Goal: Feedback & Contribution: Submit feedback/report problem

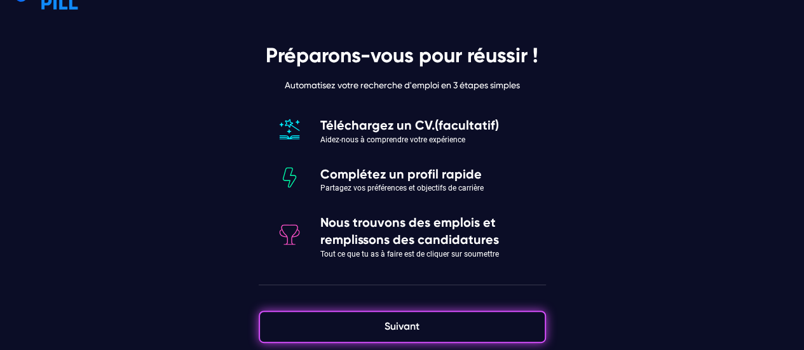
scroll to position [44, 0]
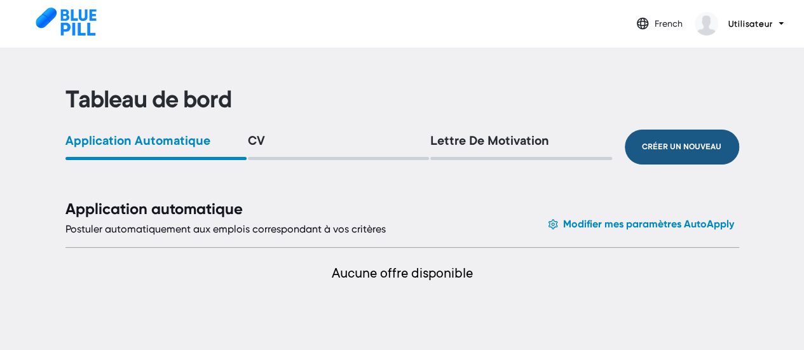
click at [683, 142] on button "Créer un nouveau" at bounding box center [682, 147] width 114 height 35
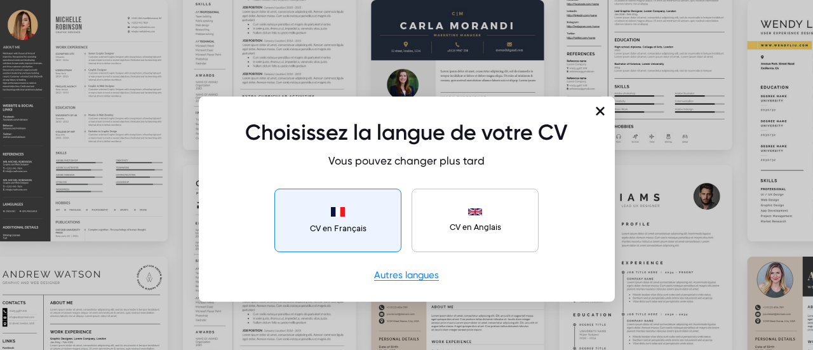
click at [379, 219] on button "CV en Français" at bounding box center [338, 221] width 127 height 64
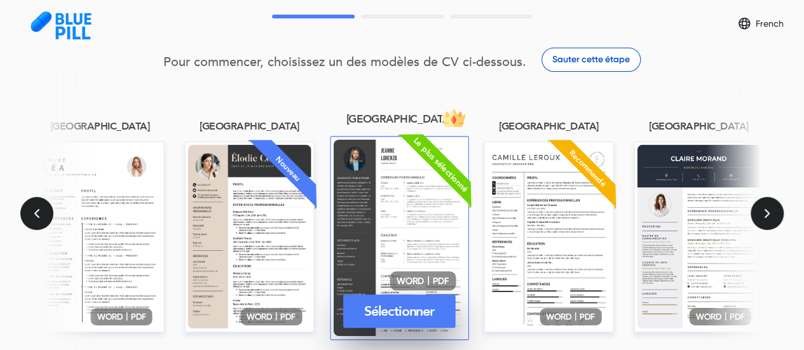
scroll to position [140, 0]
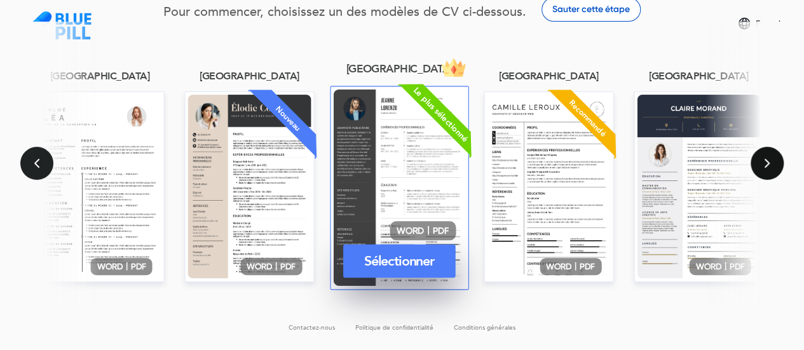
click at [764, 160] on icon "Suivant" at bounding box center [767, 163] width 6 height 10
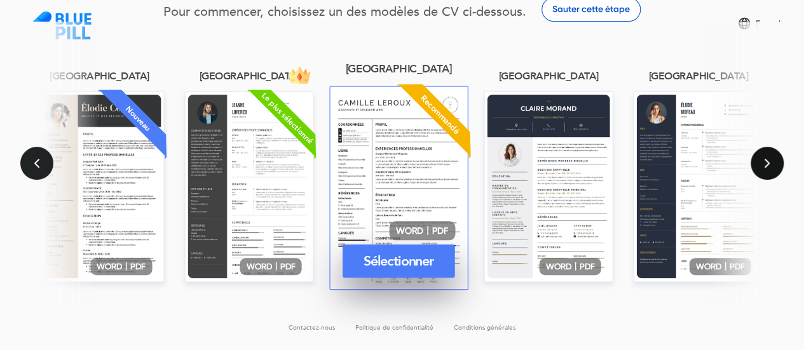
click at [764, 160] on icon "Suivant" at bounding box center [767, 163] width 6 height 10
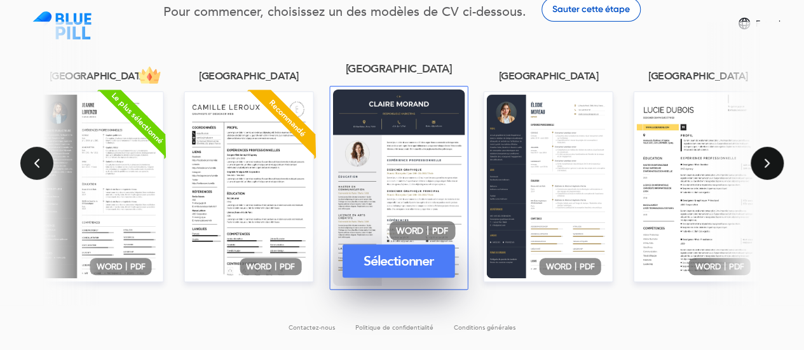
click at [764, 160] on icon "Suivant" at bounding box center [767, 163] width 6 height 10
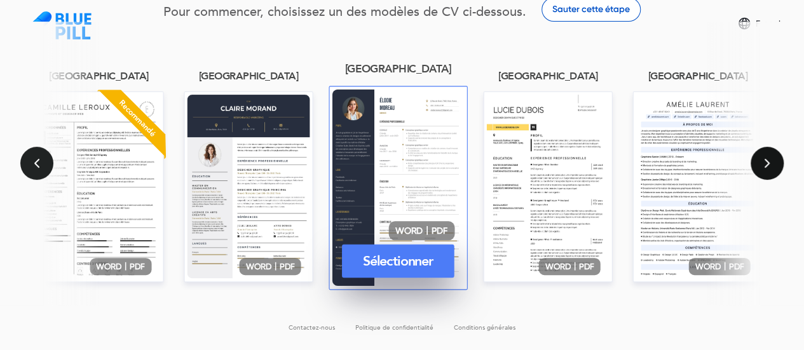
click at [764, 160] on icon "Suivant" at bounding box center [767, 163] width 6 height 10
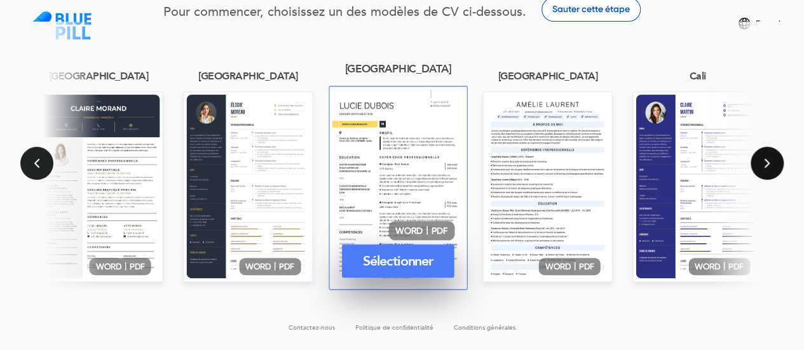
click at [764, 160] on icon "Suivant" at bounding box center [767, 163] width 6 height 10
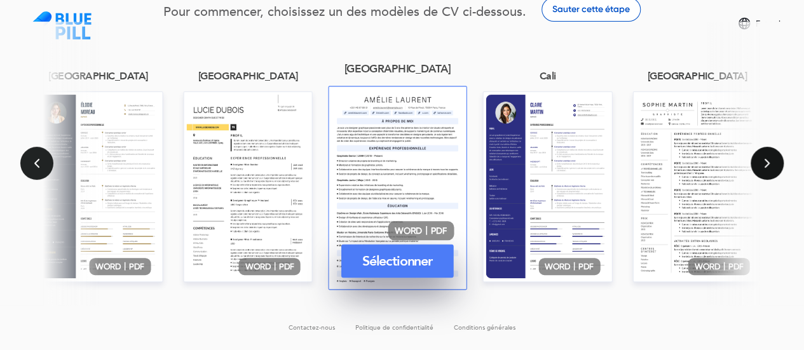
click at [764, 160] on icon "Suivant" at bounding box center [767, 163] width 6 height 10
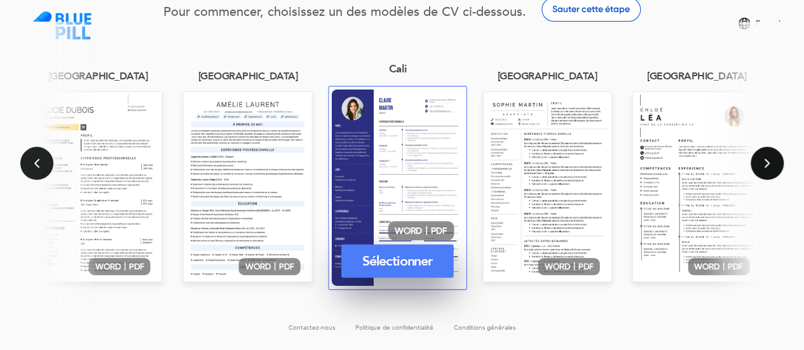
click at [764, 160] on icon "Suivant" at bounding box center [767, 163] width 6 height 10
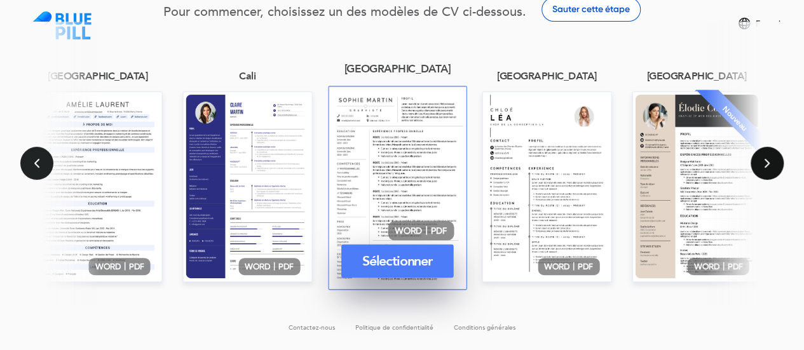
click at [764, 160] on icon "Suivant" at bounding box center [767, 163] width 6 height 10
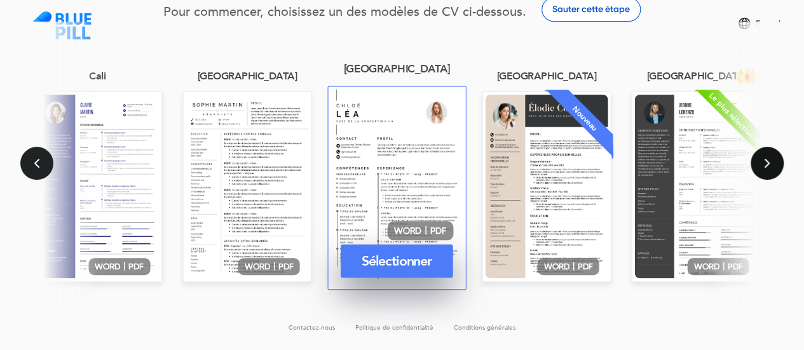
click at [764, 160] on icon "Suivant" at bounding box center [767, 163] width 6 height 10
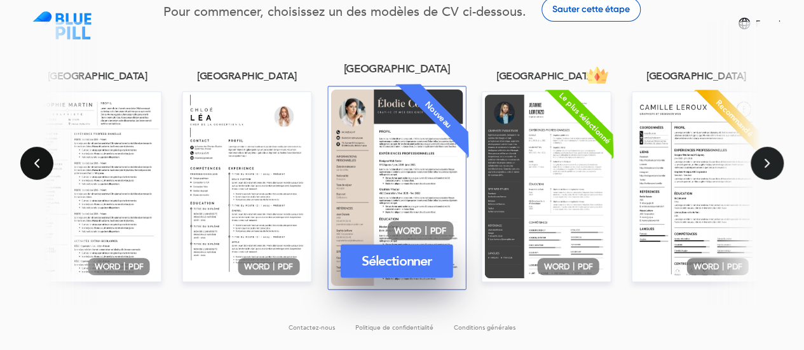
click at [33, 163] on button "Précédent" at bounding box center [36, 163] width 33 height 33
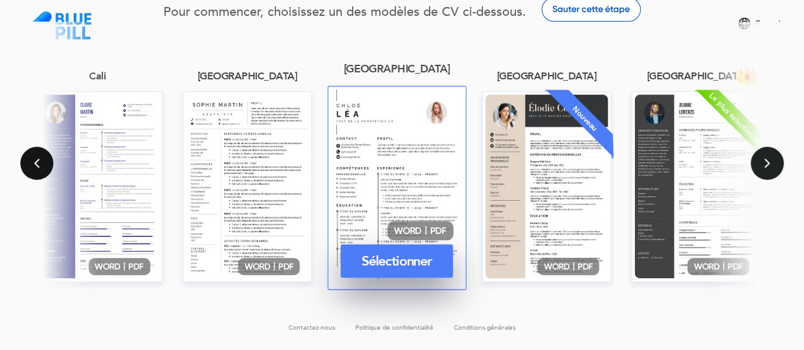
click at [33, 163] on button "Précédent" at bounding box center [36, 163] width 33 height 33
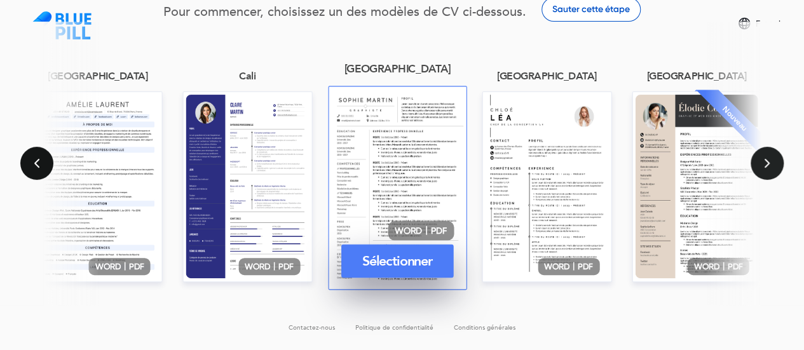
click at [33, 163] on button "Précédent" at bounding box center [36, 163] width 33 height 33
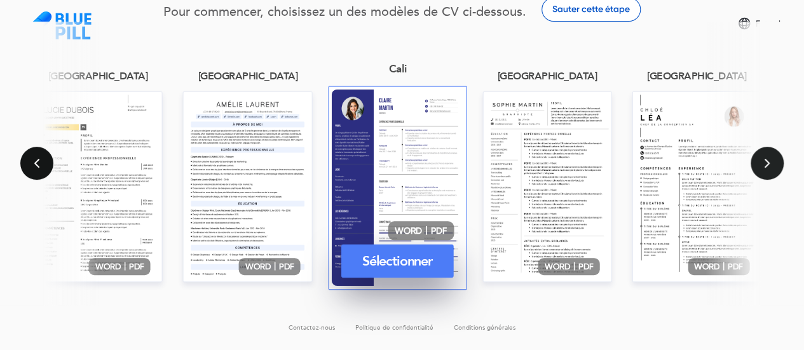
click at [33, 163] on button "Précédent" at bounding box center [36, 163] width 33 height 33
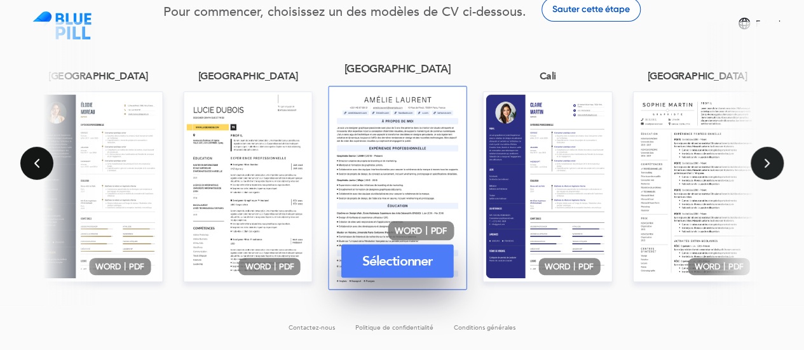
click at [33, 163] on button "Précédent" at bounding box center [36, 163] width 33 height 33
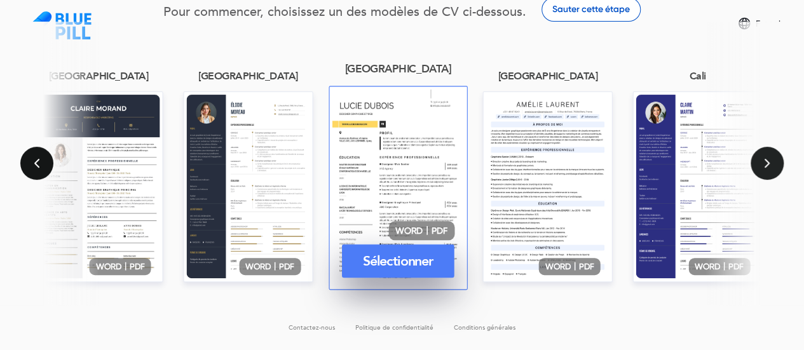
click at [33, 163] on button "Précédent" at bounding box center [36, 163] width 33 height 33
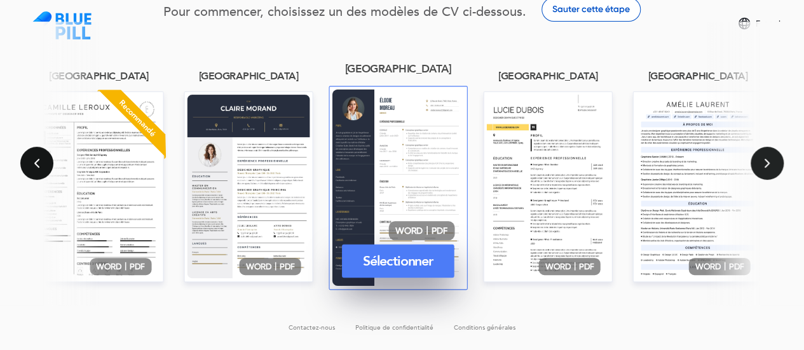
click at [33, 163] on button "Précédent" at bounding box center [36, 163] width 33 height 33
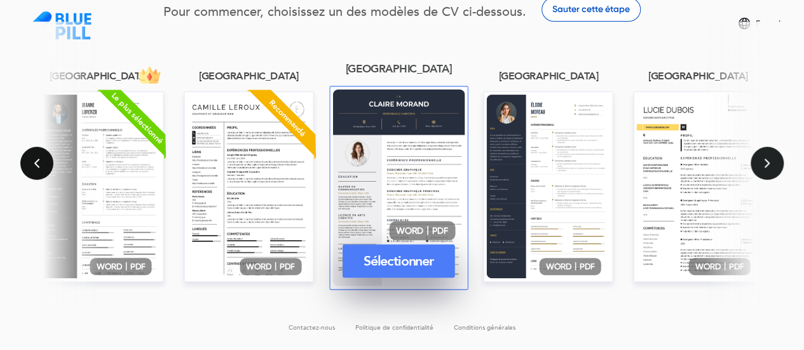
click at [33, 163] on button "Précédent" at bounding box center [36, 163] width 33 height 33
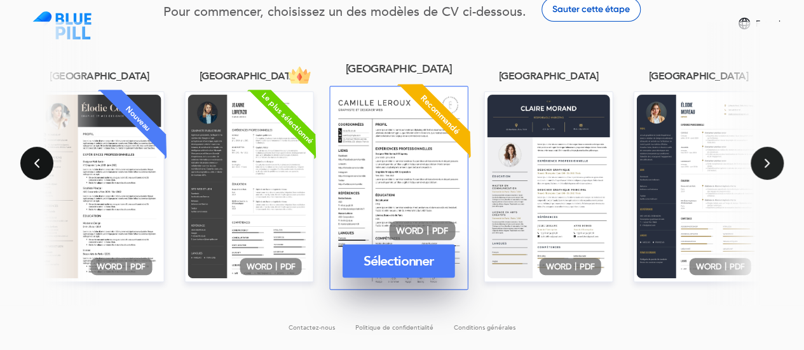
click at [33, 163] on button "Précédent" at bounding box center [36, 163] width 33 height 33
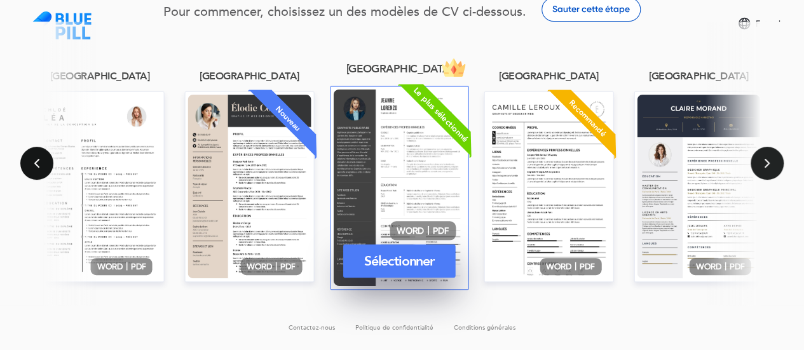
click at [40, 162] on button "Précédent" at bounding box center [36, 163] width 33 height 33
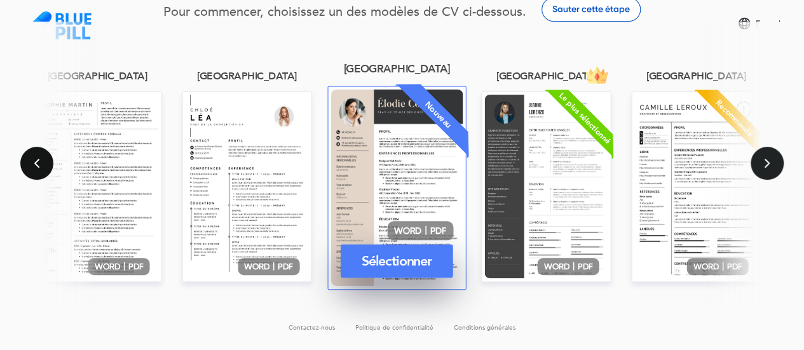
click at [40, 162] on button "Précédent" at bounding box center [36, 163] width 33 height 33
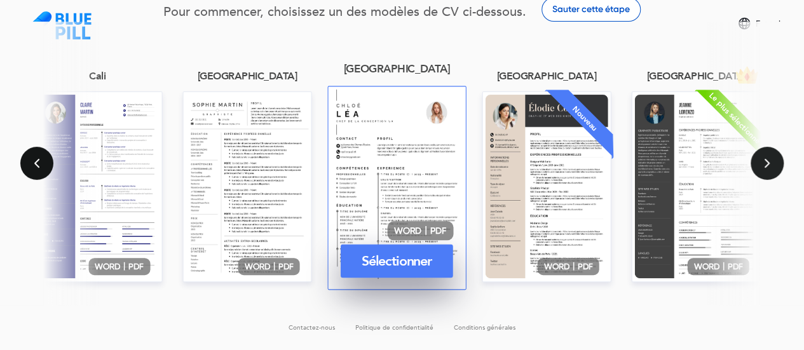
click at [40, 162] on button "Précédent" at bounding box center [36, 163] width 33 height 33
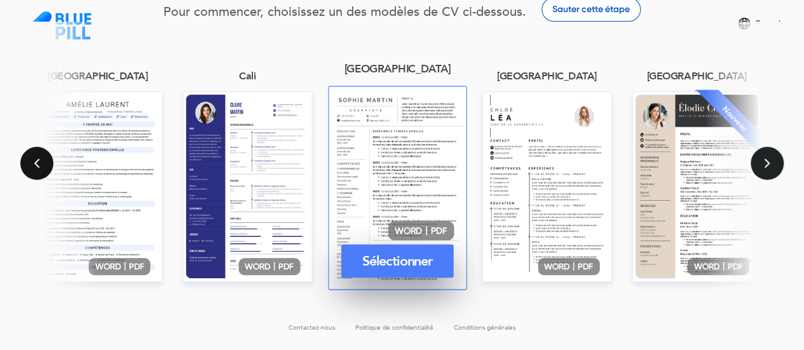
click at [40, 162] on button "Précédent" at bounding box center [36, 163] width 33 height 33
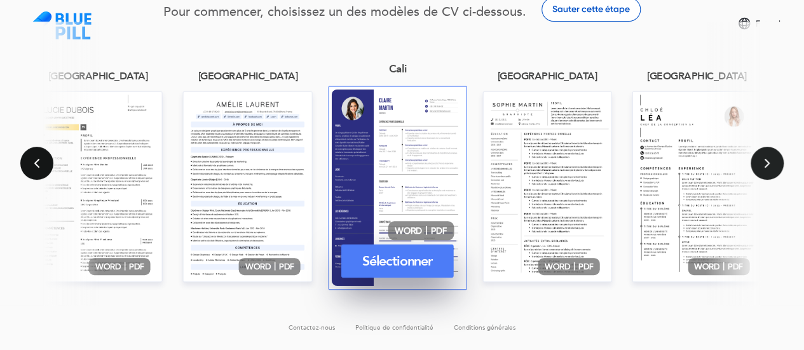
click at [40, 162] on button "Précédent" at bounding box center [36, 163] width 33 height 33
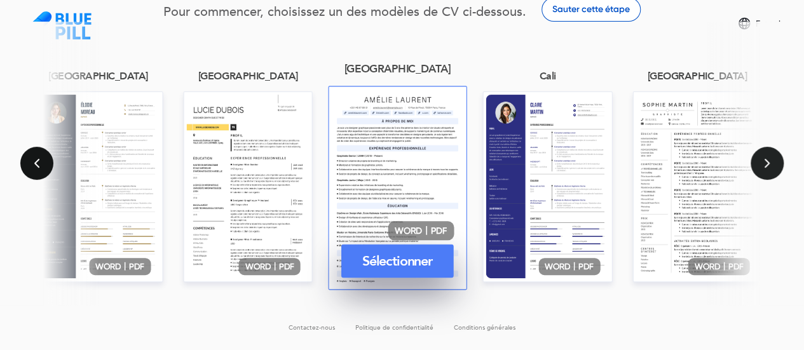
click at [40, 162] on button "Précédent" at bounding box center [36, 163] width 33 height 33
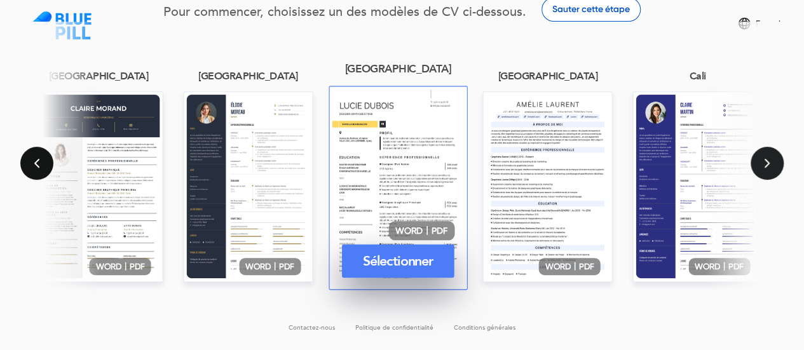
click at [40, 162] on button "Précédent" at bounding box center [36, 163] width 33 height 33
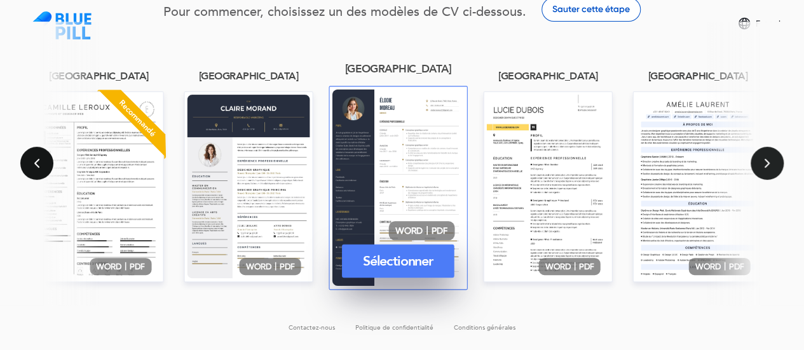
click at [36, 156] on button "Précédent" at bounding box center [36, 163] width 33 height 33
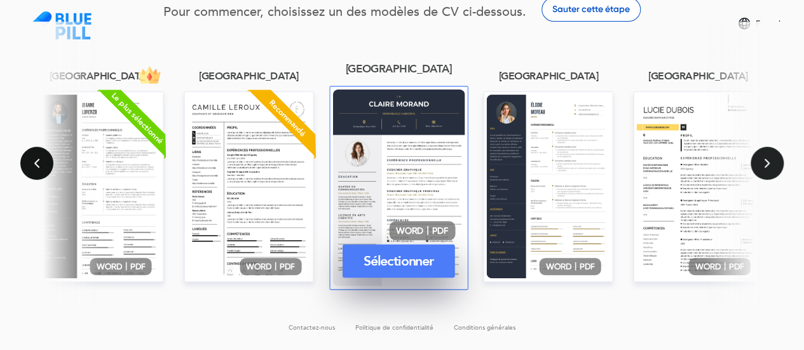
click at [36, 156] on button "Précédent" at bounding box center [36, 163] width 33 height 33
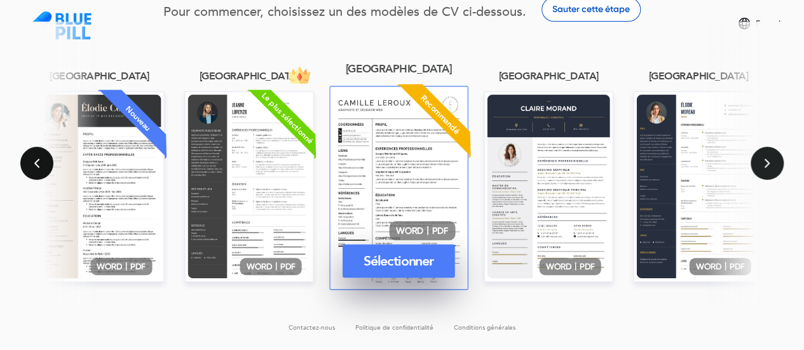
click at [36, 156] on button "Précédent" at bounding box center [36, 163] width 33 height 33
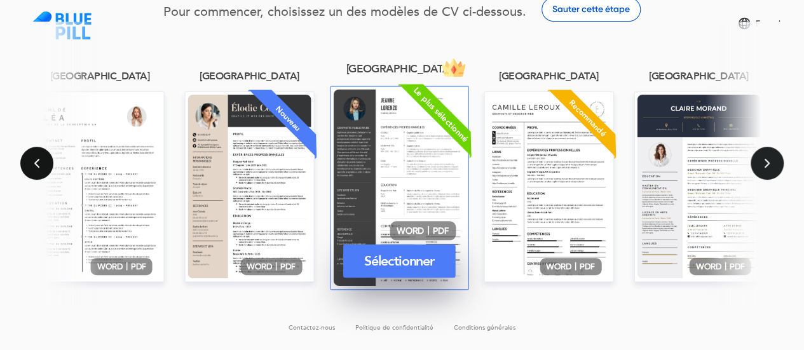
click at [36, 156] on button "Précédent" at bounding box center [36, 163] width 33 height 33
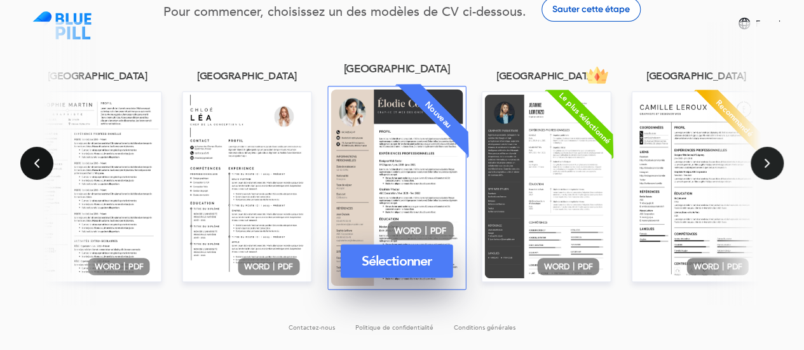
click at [36, 156] on button "Précédent" at bounding box center [36, 163] width 33 height 33
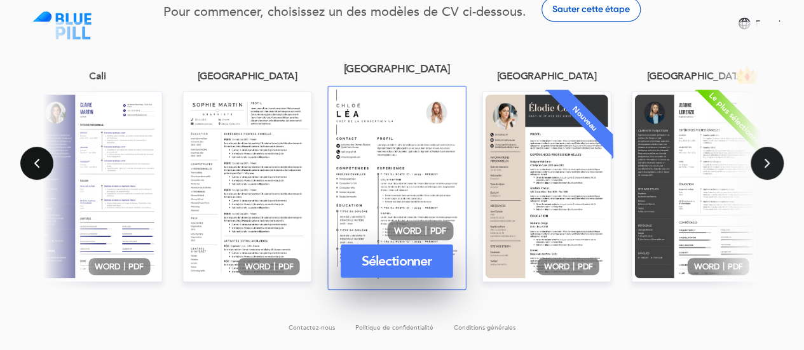
click at [32, 163] on button "Précédent" at bounding box center [36, 163] width 33 height 33
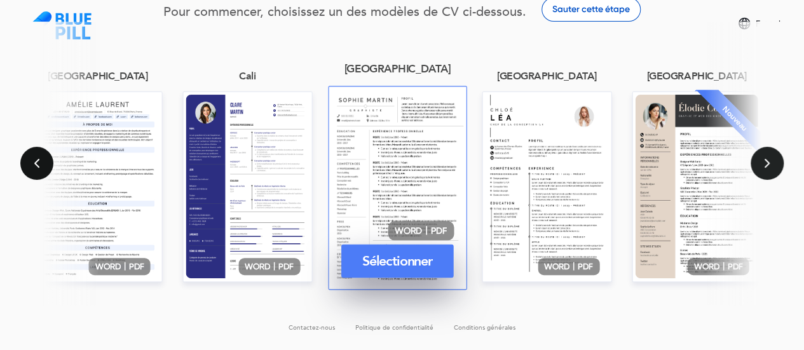
click at [28, 158] on button "Précédent" at bounding box center [36, 163] width 33 height 33
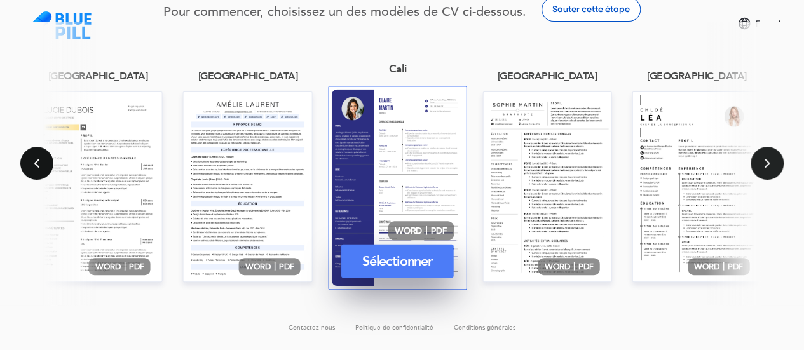
click at [44, 164] on button "Précédent" at bounding box center [36, 163] width 33 height 33
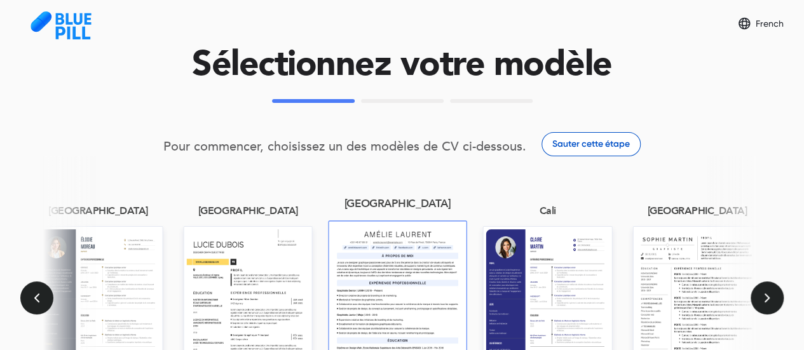
scroll to position [0, 0]
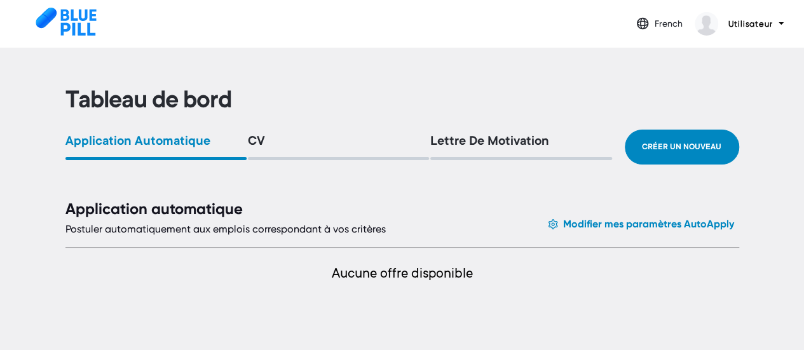
click at [491, 133] on div "Application automatique CV Lettre de motivation Créer un nouveau" at bounding box center [402, 147] width 674 height 35
click at [480, 142] on div "Lettre de motivation" at bounding box center [520, 143] width 181 height 16
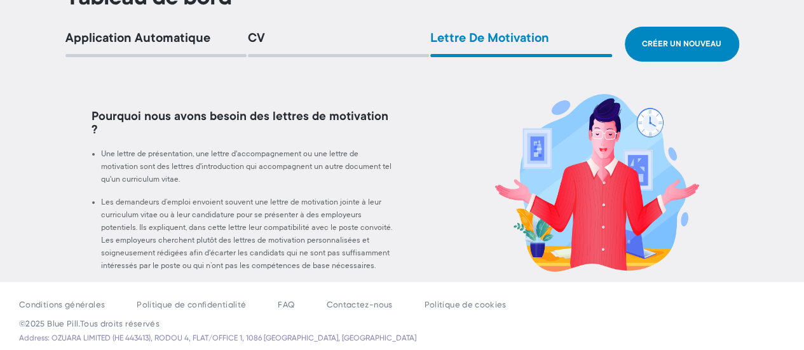
scroll to position [104, 0]
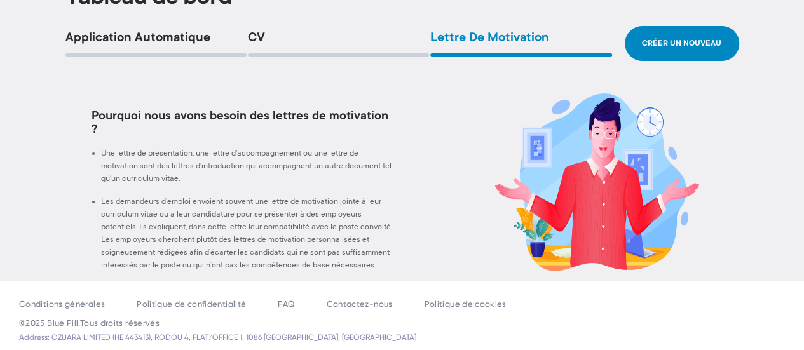
click at [257, 36] on div "CV" at bounding box center [338, 39] width 181 height 16
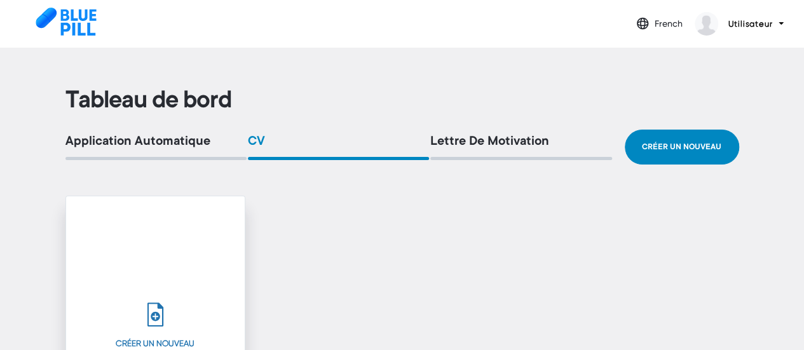
scroll to position [1, 0]
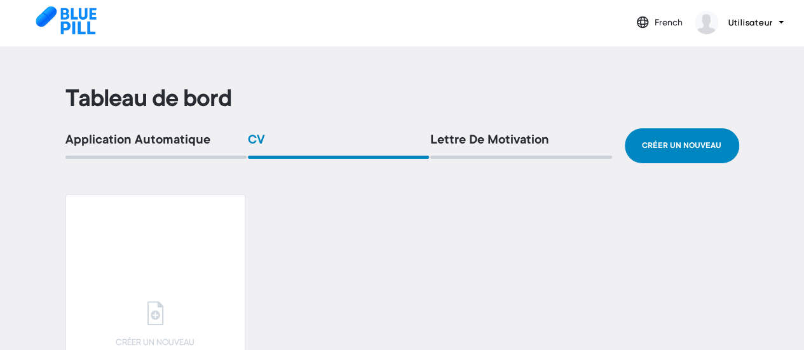
click at [144, 138] on div "Application automatique" at bounding box center [155, 141] width 181 height 16
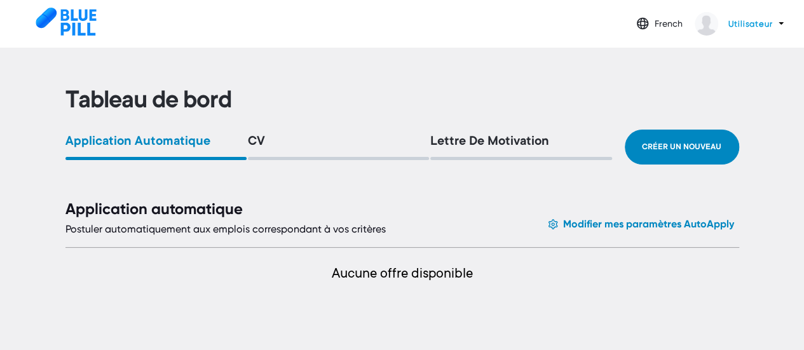
click at [764, 27] on p "Utilisateur" at bounding box center [750, 24] width 44 height 15
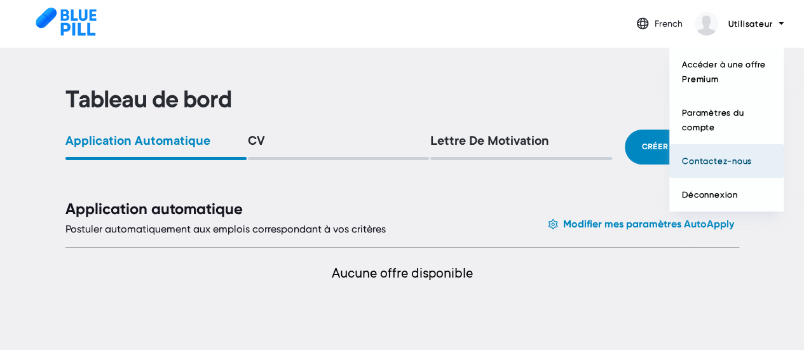
click at [738, 165] on button "Contactez-nous" at bounding box center [726, 161] width 114 height 34
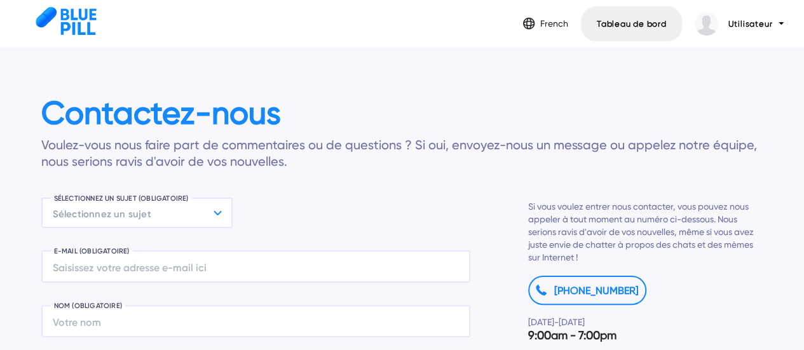
click at [219, 216] on icon at bounding box center [219, 214] width 11 height 8
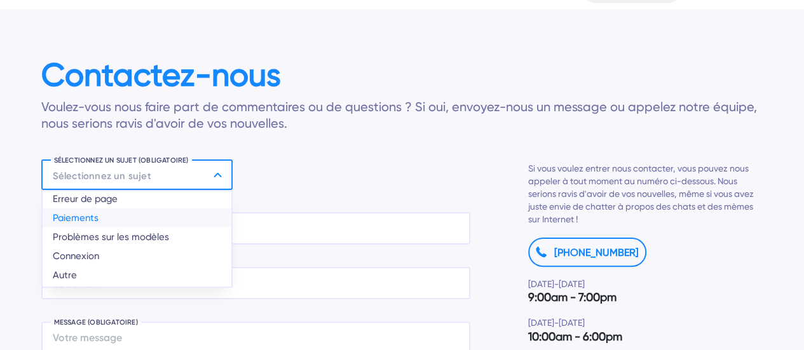
scroll to position [27, 0]
click at [114, 273] on div "Autre" at bounding box center [137, 273] width 189 height 19
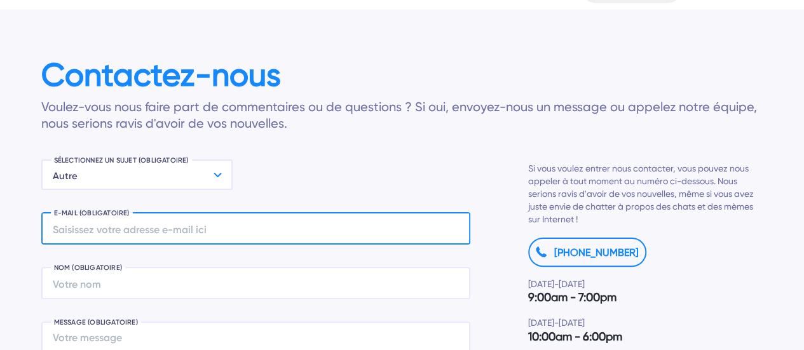
click at [76, 231] on input "E-MAIL (OBLIGATOIRE)" at bounding box center [255, 228] width 429 height 32
click at [74, 231] on input "[PERSON_NAME][EMAIL_ADDRESS][DOMAIN_NAME]" at bounding box center [255, 228] width 429 height 32
type input "[PERSON_NAME][EMAIL_ADDRESS][DOMAIN_NAME]"
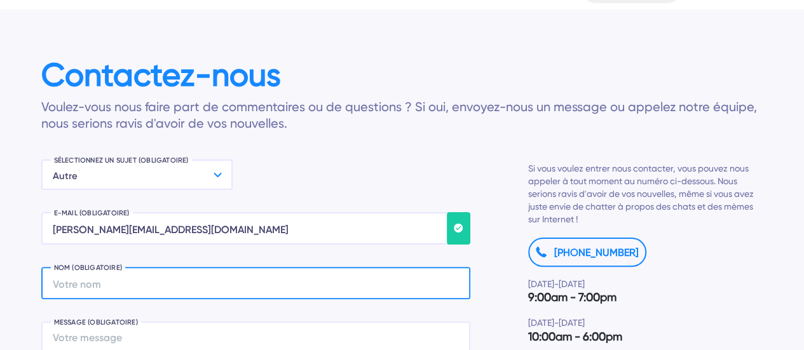
click at [92, 281] on input "NOM (OBLIGATOIRE)" at bounding box center [255, 283] width 429 height 32
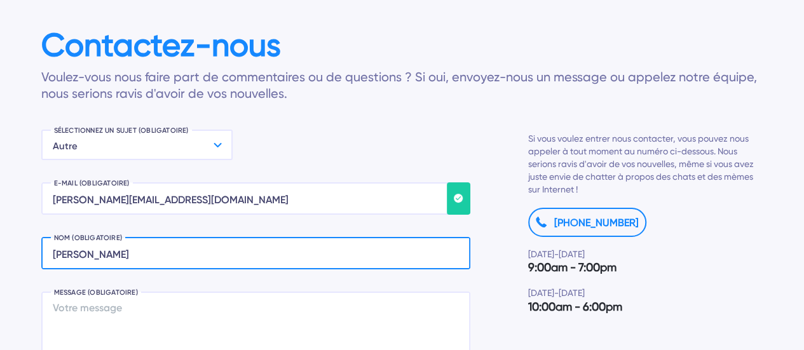
scroll to position [70, 0]
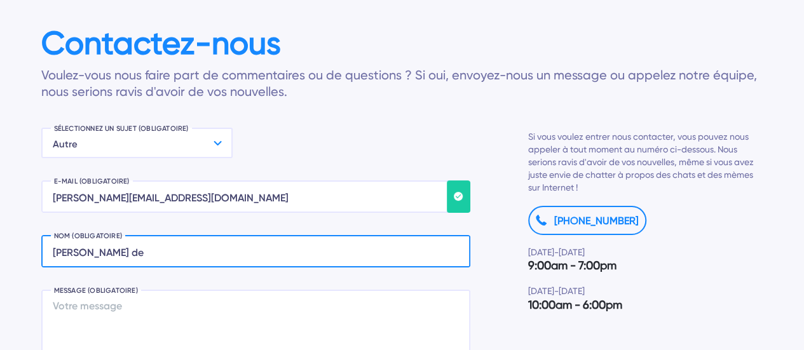
type input "[PERSON_NAME]"
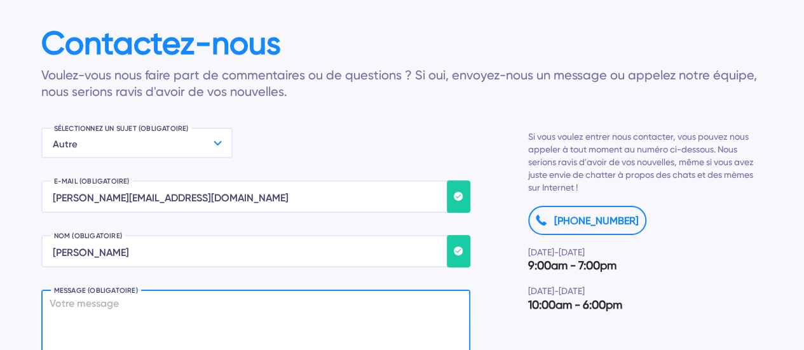
click at [83, 316] on textarea "MESSAGE (OBLIGATOIRE)" at bounding box center [255, 338] width 429 height 97
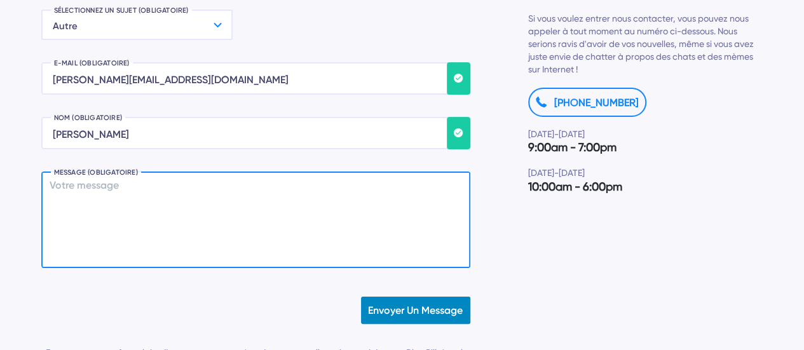
scroll to position [189, 0]
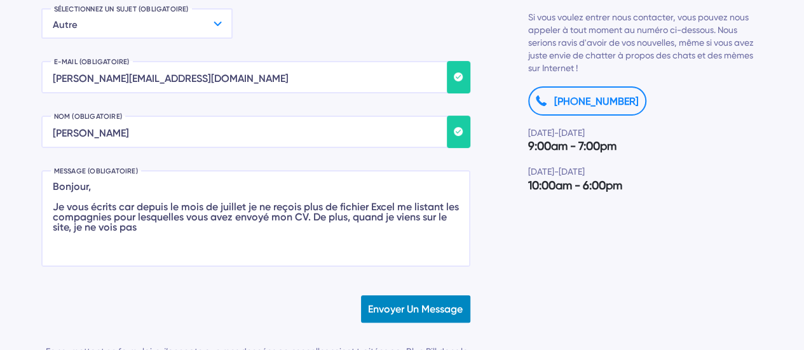
click at [82, 316] on form "E-MAIL (OBLIGATOIRE) [PERSON_NAME][EMAIL_ADDRESS][DOMAIN_NAME] NOM (OBLIGATOIRE…" at bounding box center [255, 222] width 429 height 322
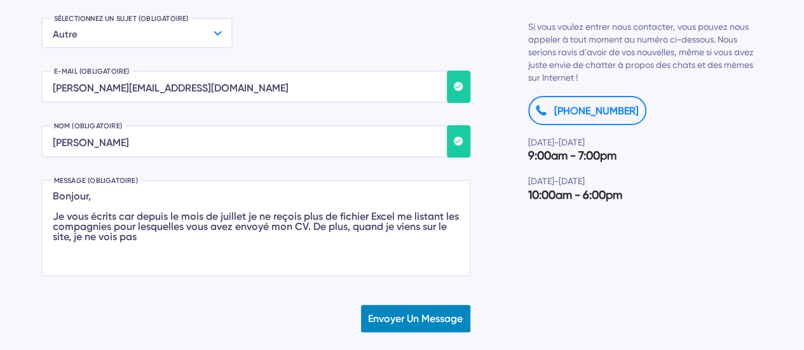
scroll to position [180, 0]
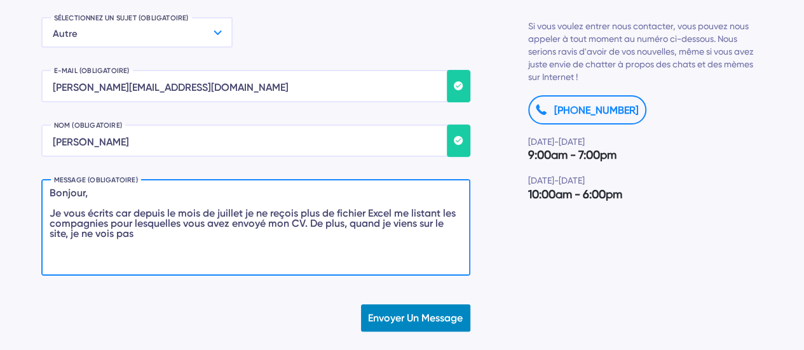
click at [145, 217] on textarea "Bonjour, Je vous écrits car depuis le mois de juillet je ne reçois plus de fich…" at bounding box center [255, 227] width 429 height 97
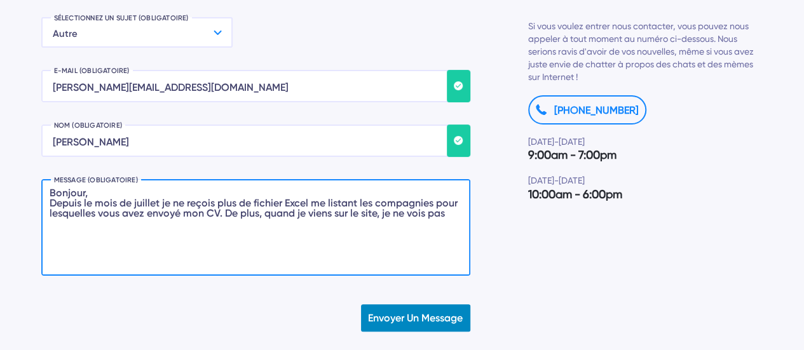
click at [133, 201] on textarea "Bonjour, Depuis le mois de juillet je ne reçois plus de fichier Excel me listan…" at bounding box center [255, 227] width 429 height 97
click at [308, 201] on textarea "Bonjour, Depuis juillet je ne reçois plus de fichier Excel me listant les compa…" at bounding box center [255, 227] width 429 height 97
click at [401, 204] on textarea "Bonjour, Depuis juillet je ne reçois la liste de compagnies pour lesquelles vou…" at bounding box center [255, 227] width 429 height 97
click at [212, 203] on textarea "Bonjour, Depuis juillet je ne reçois la liste de compagnies pour lesquelles vou…" at bounding box center [255, 227] width 429 height 97
click at [401, 208] on textarea "Bonjour, Depuis juillet je ne reçois la liste des compagnies pour lesquelles vo…" at bounding box center [255, 227] width 429 height 97
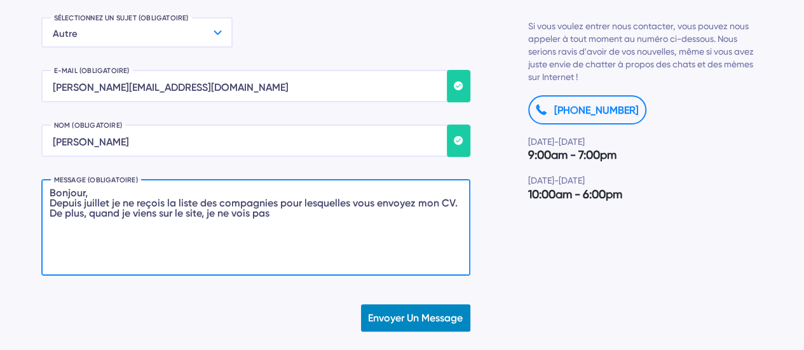
click at [165, 214] on textarea "Bonjour, Depuis juillet je ne reçois la liste des compagnies pour lesquelles vo…" at bounding box center [255, 227] width 429 height 97
click at [203, 218] on textarea "Bonjour, Depuis juillet je ne reçois la liste des compagnies pour lesquelles vo…" at bounding box center [255, 227] width 429 height 97
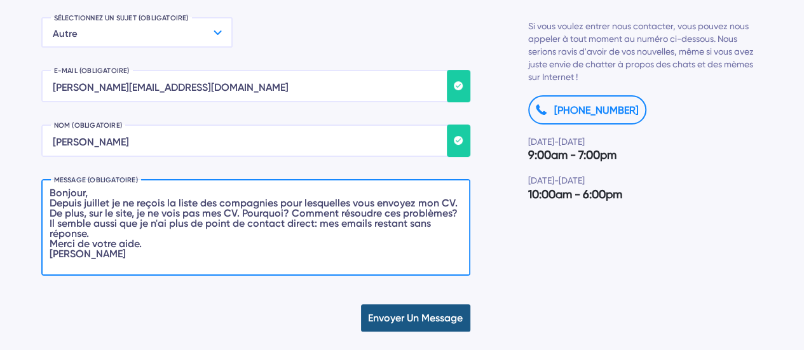
type textarea "Bonjour, Depuis juillet je ne reçois la liste des compagnies pour lesquelles vo…"
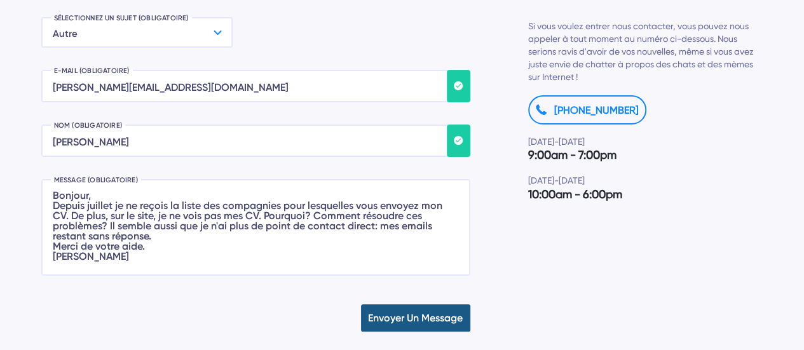
click at [394, 320] on button "Envoyer un message" at bounding box center [415, 317] width 109 height 27
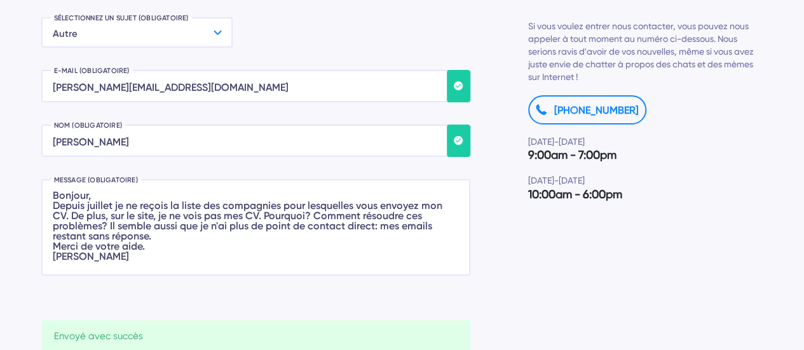
click at [214, 37] on icon at bounding box center [219, 34] width 11 height 8
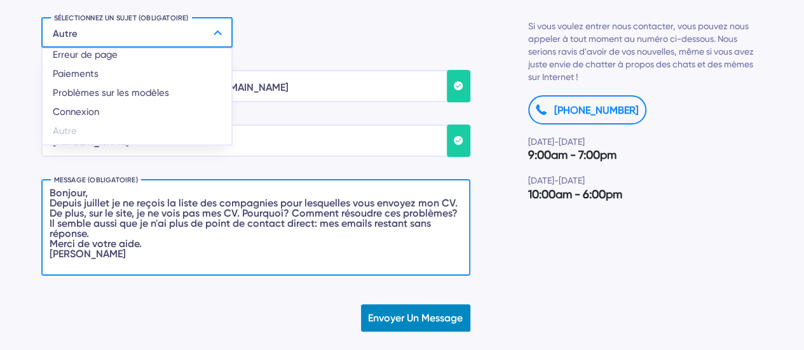
drag, startPoint x: 128, startPoint y: 259, endPoint x: 30, endPoint y: 195, distance: 117.2
click at [30, 195] on section "Contactez-nous Voulez-vous nous faire part de commentaires ou de questions ? Si…" at bounding box center [402, 159] width 763 height 585
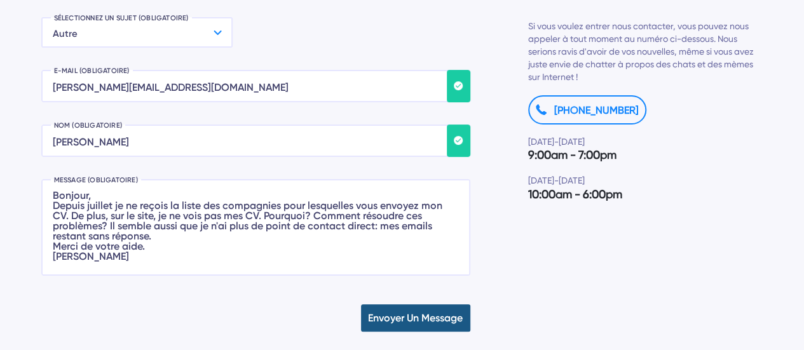
click at [393, 320] on button "Envoyer un message" at bounding box center [415, 317] width 109 height 27
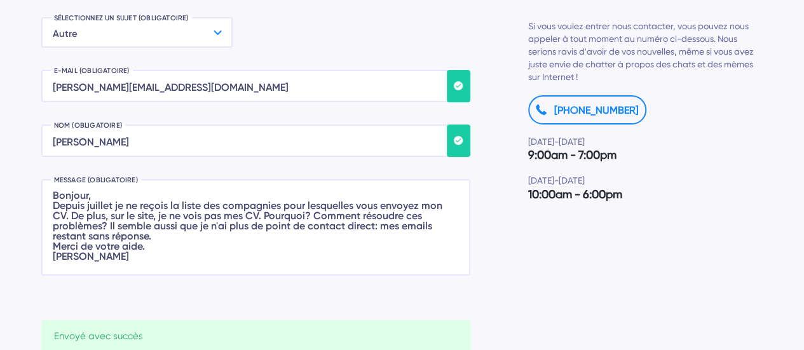
click at [224, 28] on p "Autre" at bounding box center [137, 32] width 192 height 31
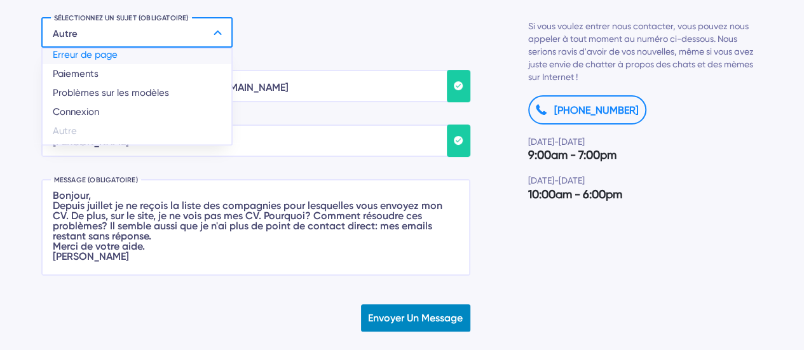
click at [158, 55] on div "Erreur de page" at bounding box center [137, 54] width 189 height 19
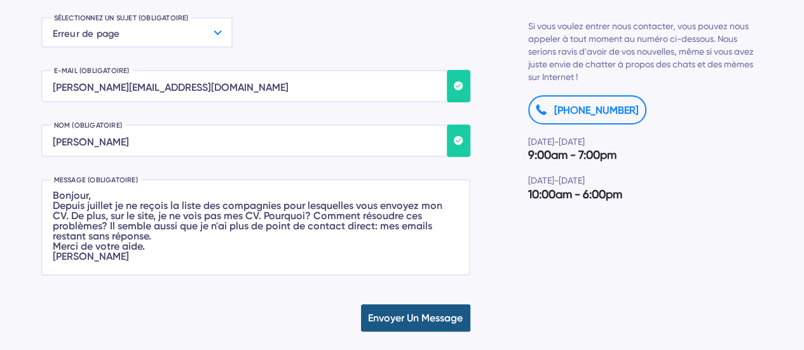
click at [408, 317] on button "Envoyer un message" at bounding box center [415, 317] width 109 height 27
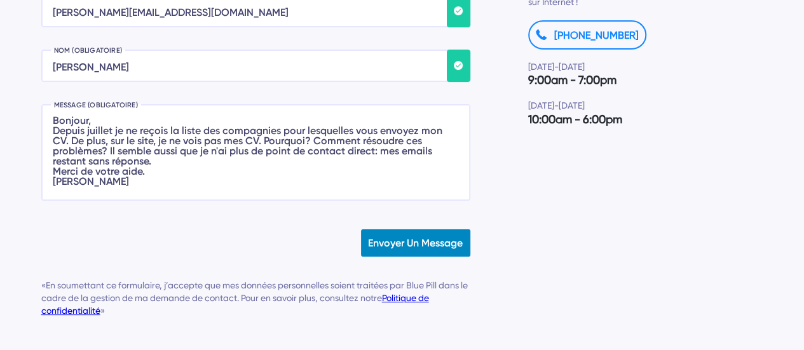
scroll to position [264, 0]
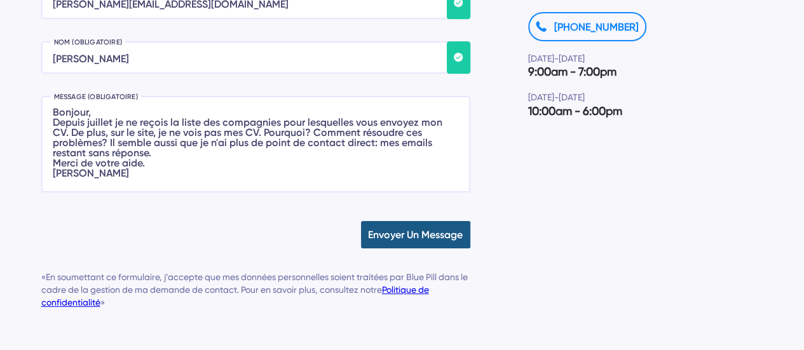
click at [396, 232] on button "Envoyer un message" at bounding box center [415, 234] width 109 height 27
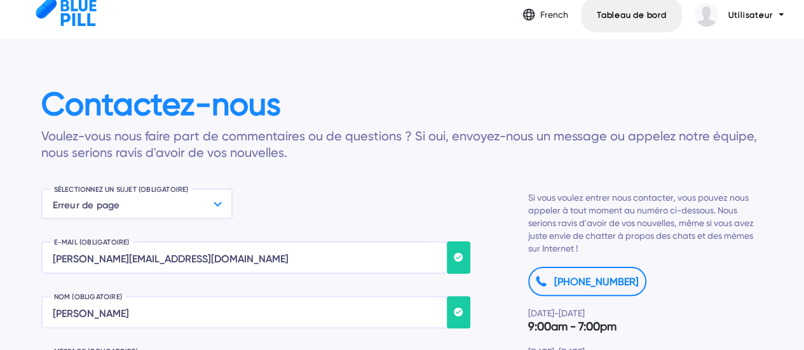
scroll to position [0, 0]
